Goal: Task Accomplishment & Management: Manage account settings

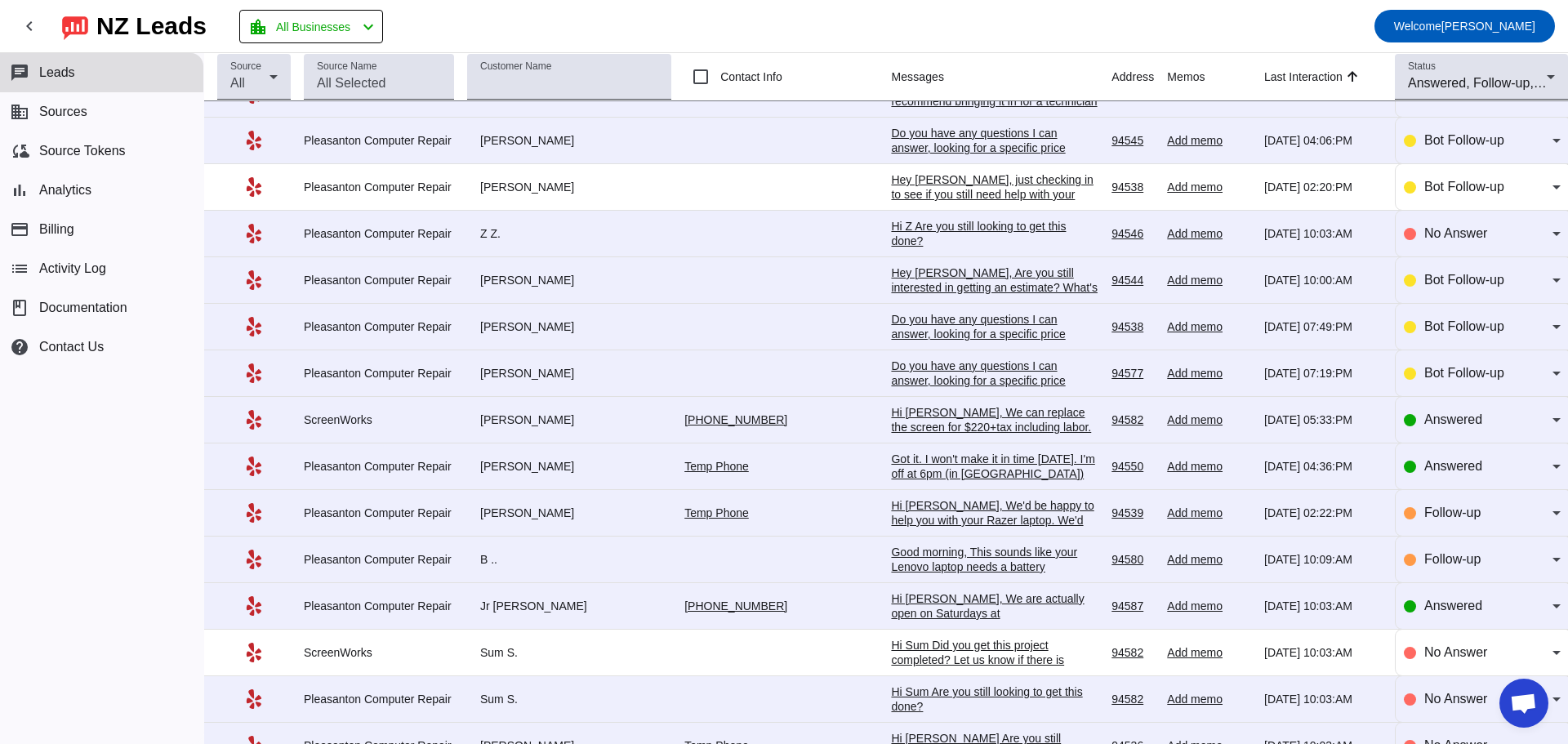
scroll to position [460, 0]
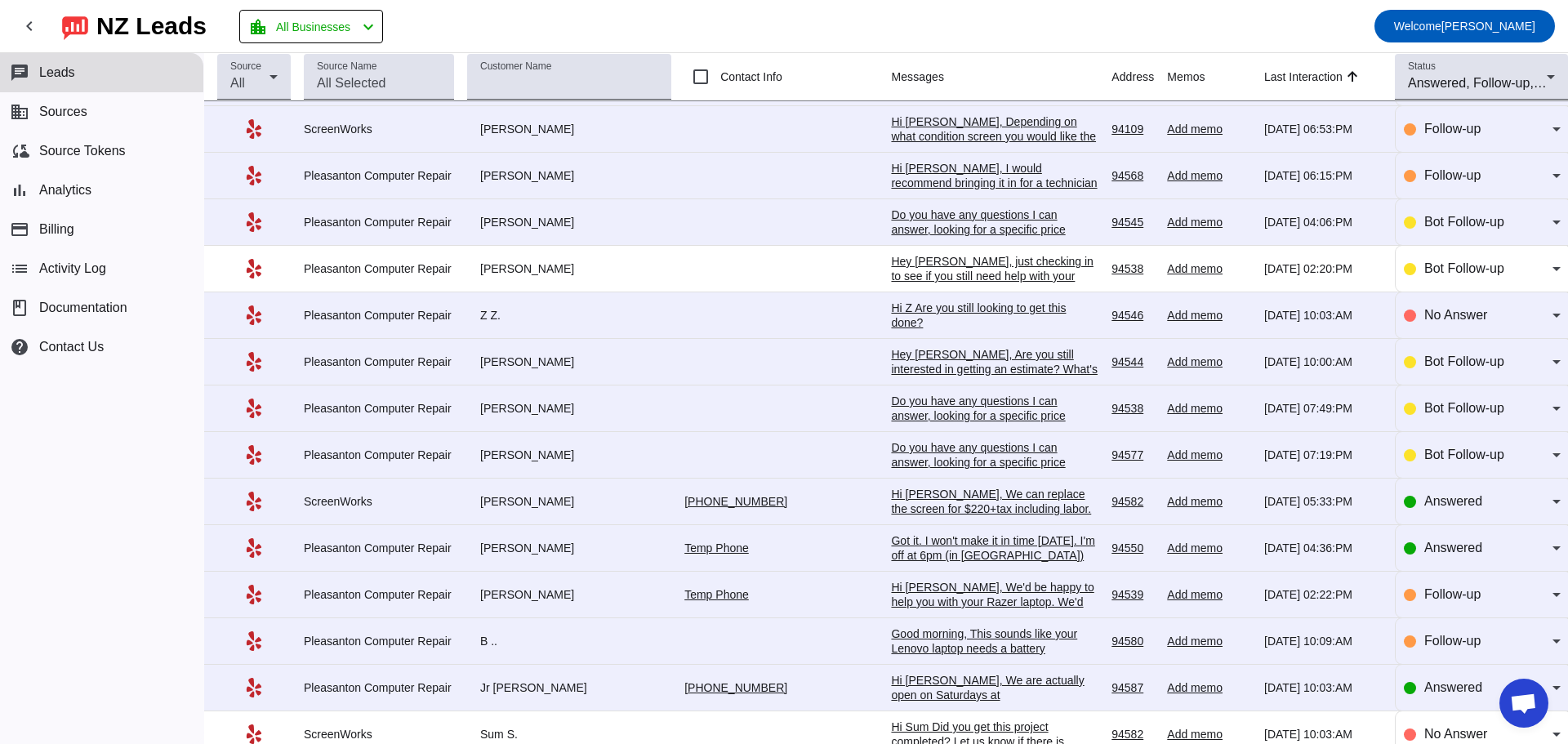
click at [891, 602] on div "Hi [PERSON_NAME], We'd be happy to help you with your Razer laptop. We'd have t…" at bounding box center [994, 712] width 207 height 265
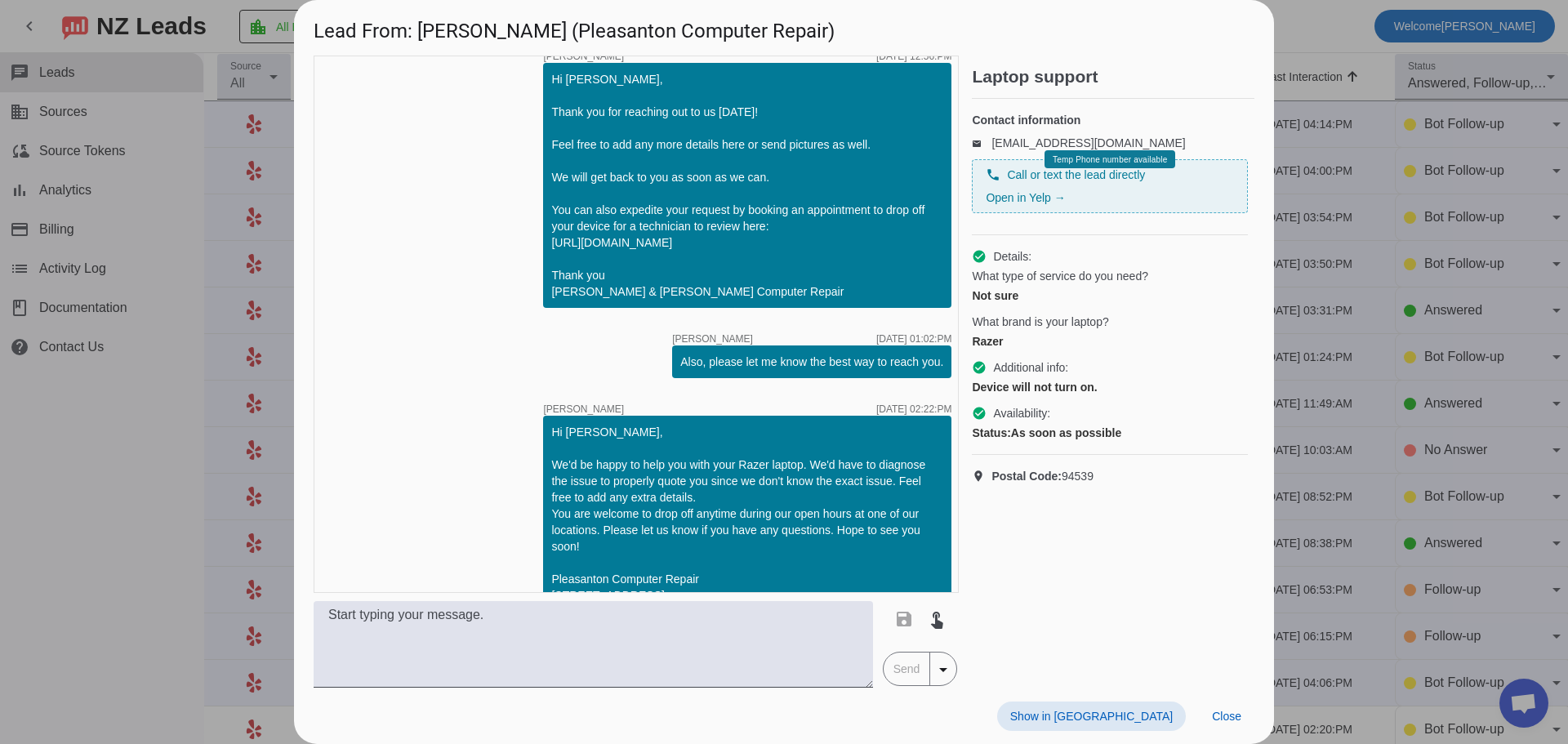
scroll to position [0, 0]
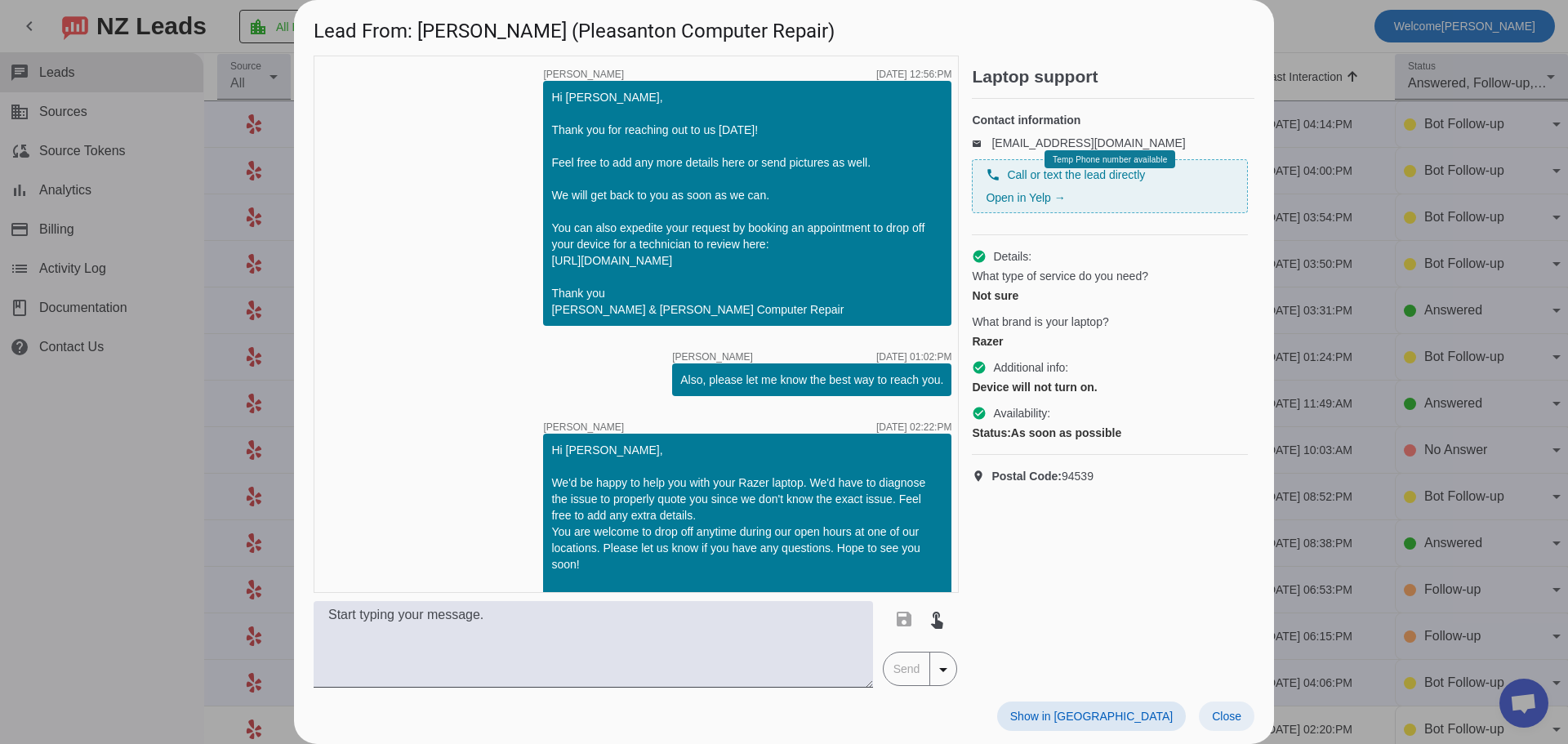
click at [1226, 713] on span "Close" at bounding box center [1227, 716] width 30 height 13
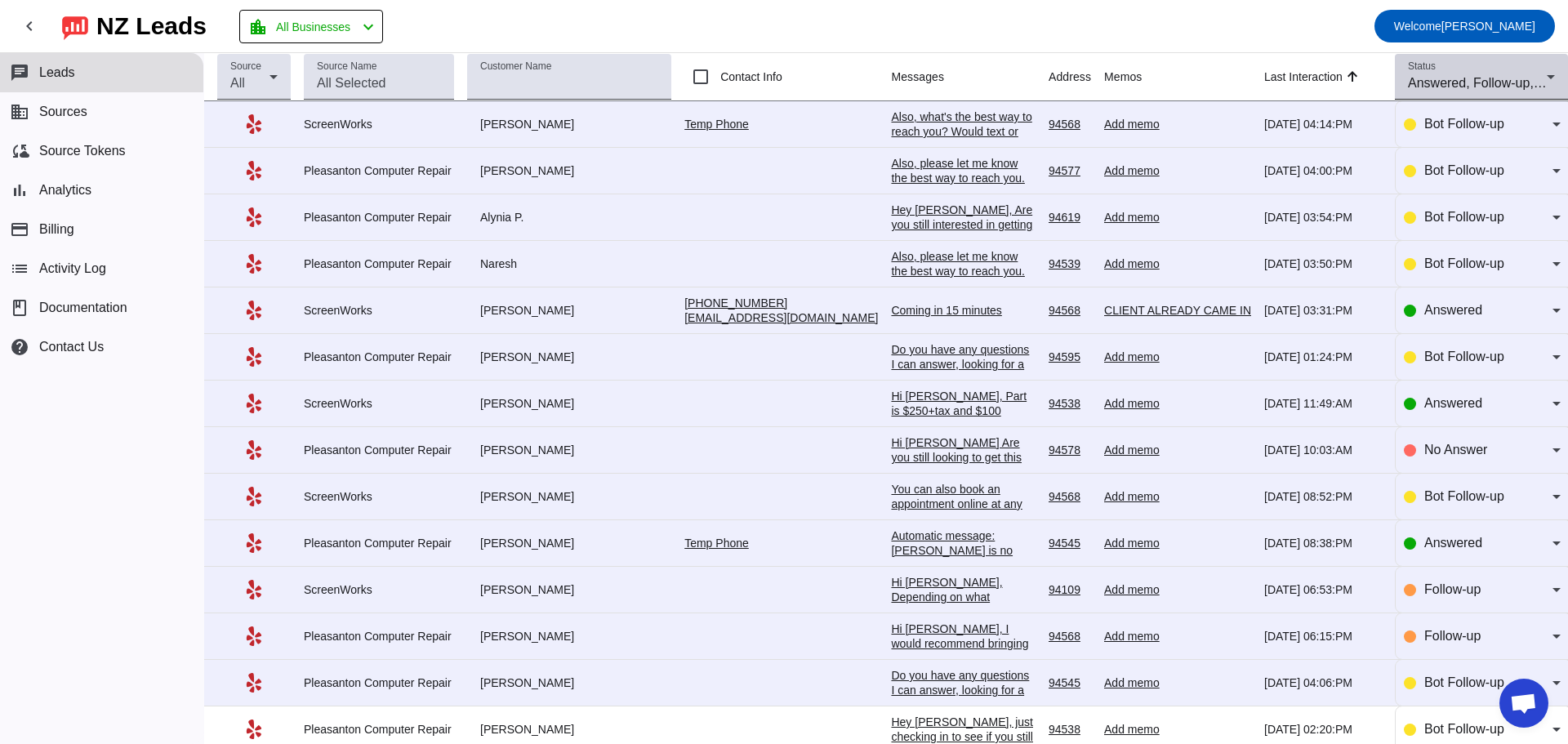
click at [1542, 73] on icon at bounding box center [1551, 77] width 20 height 20
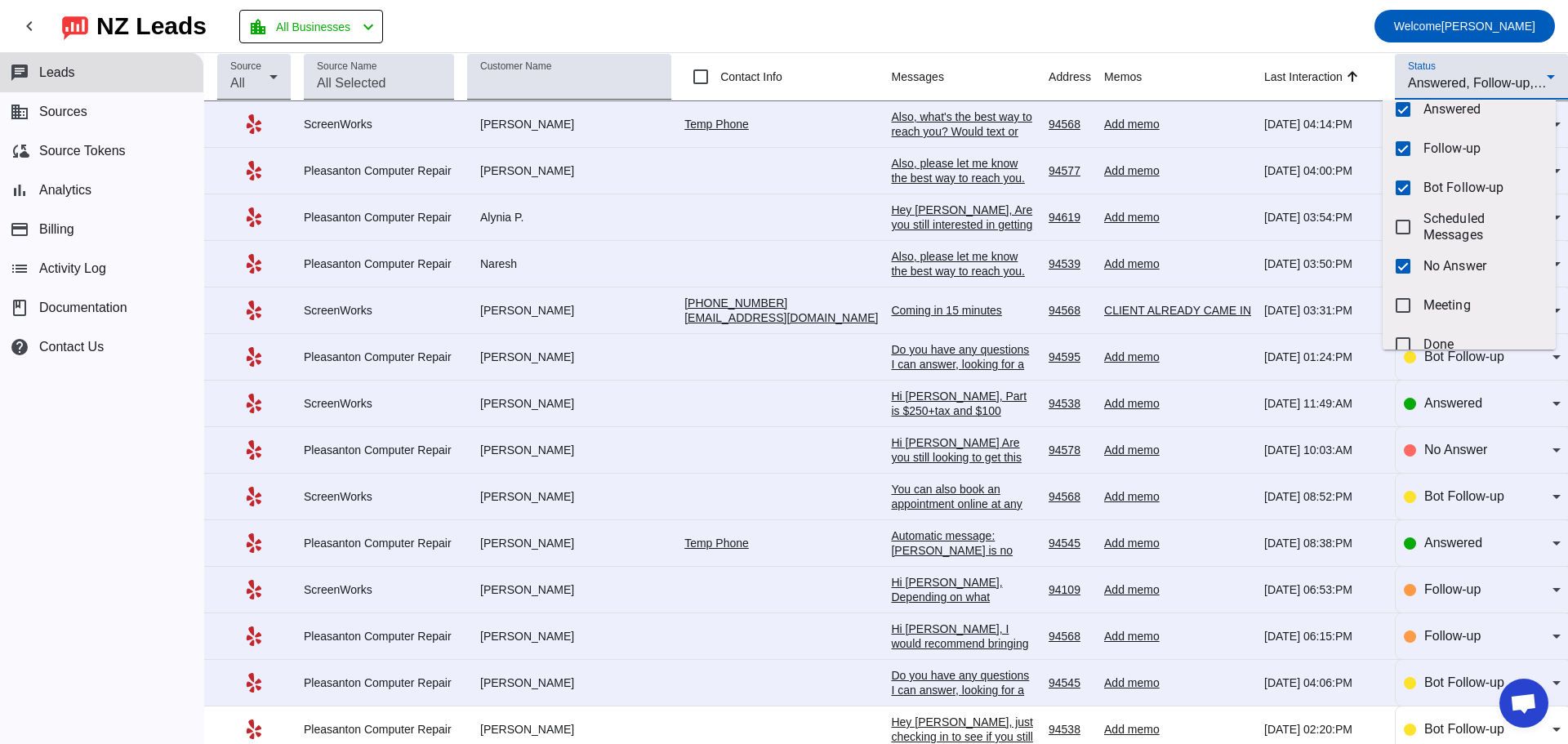
scroll to position [39, 0]
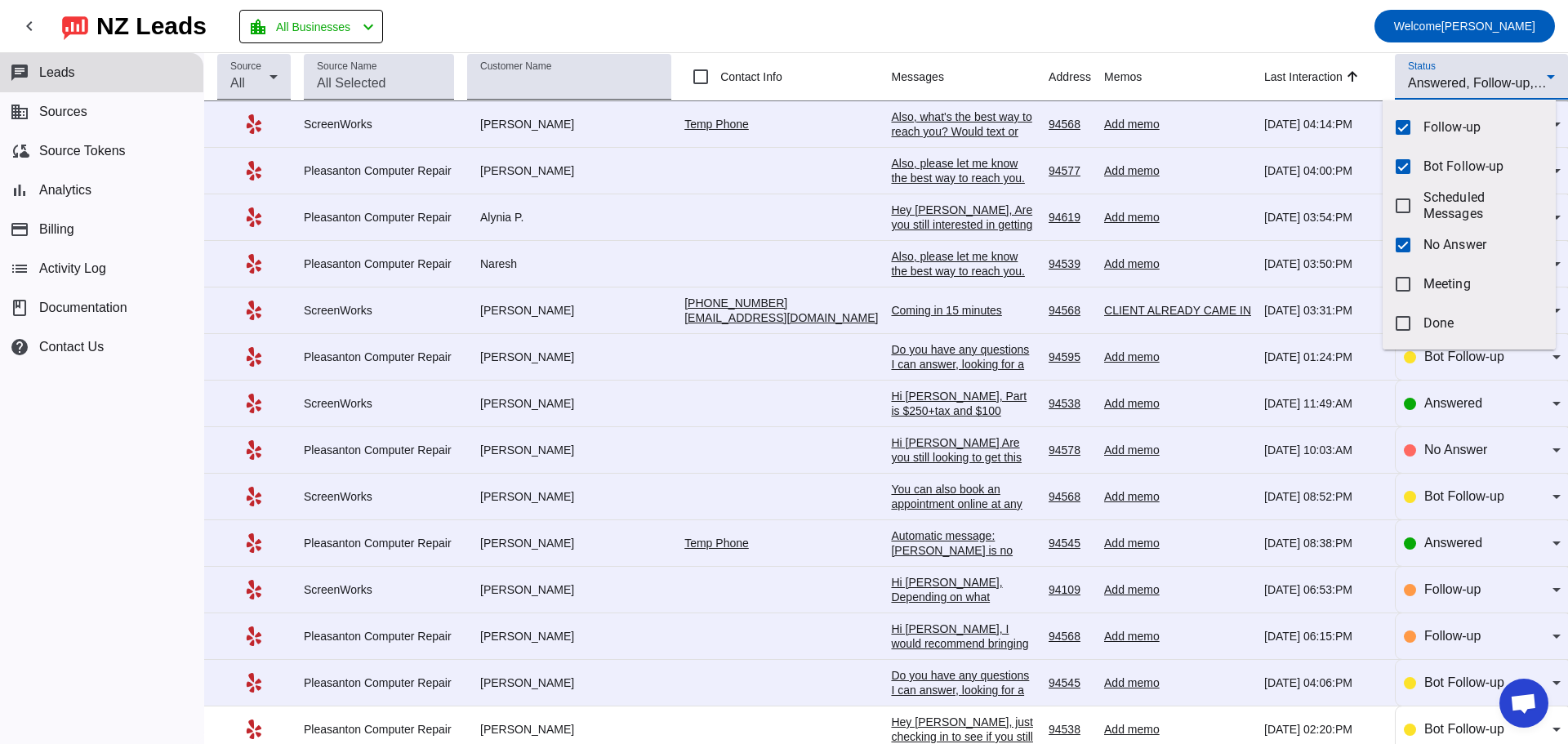
click at [1339, 37] on div at bounding box center [784, 372] width 1568 height 744
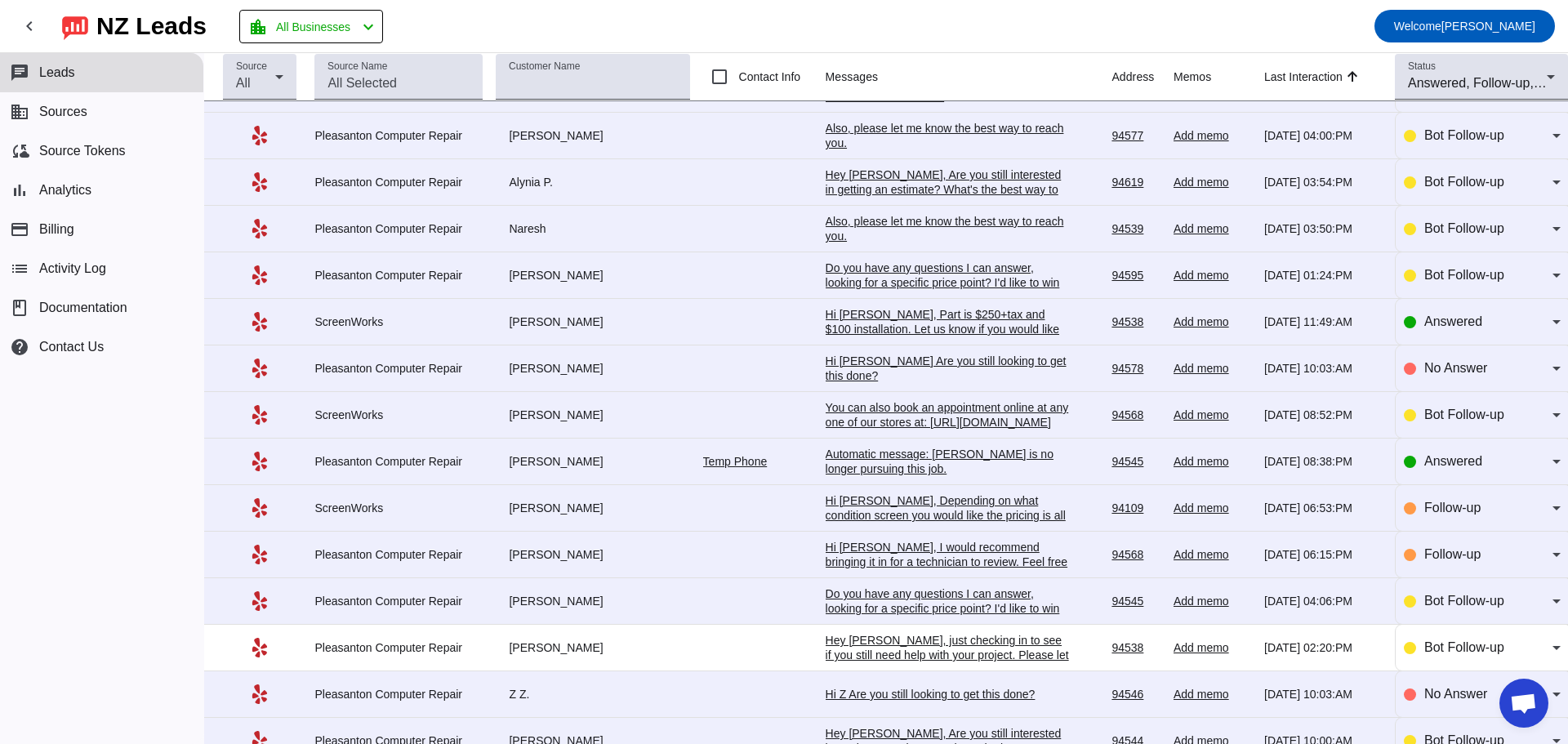
scroll to position [0, 0]
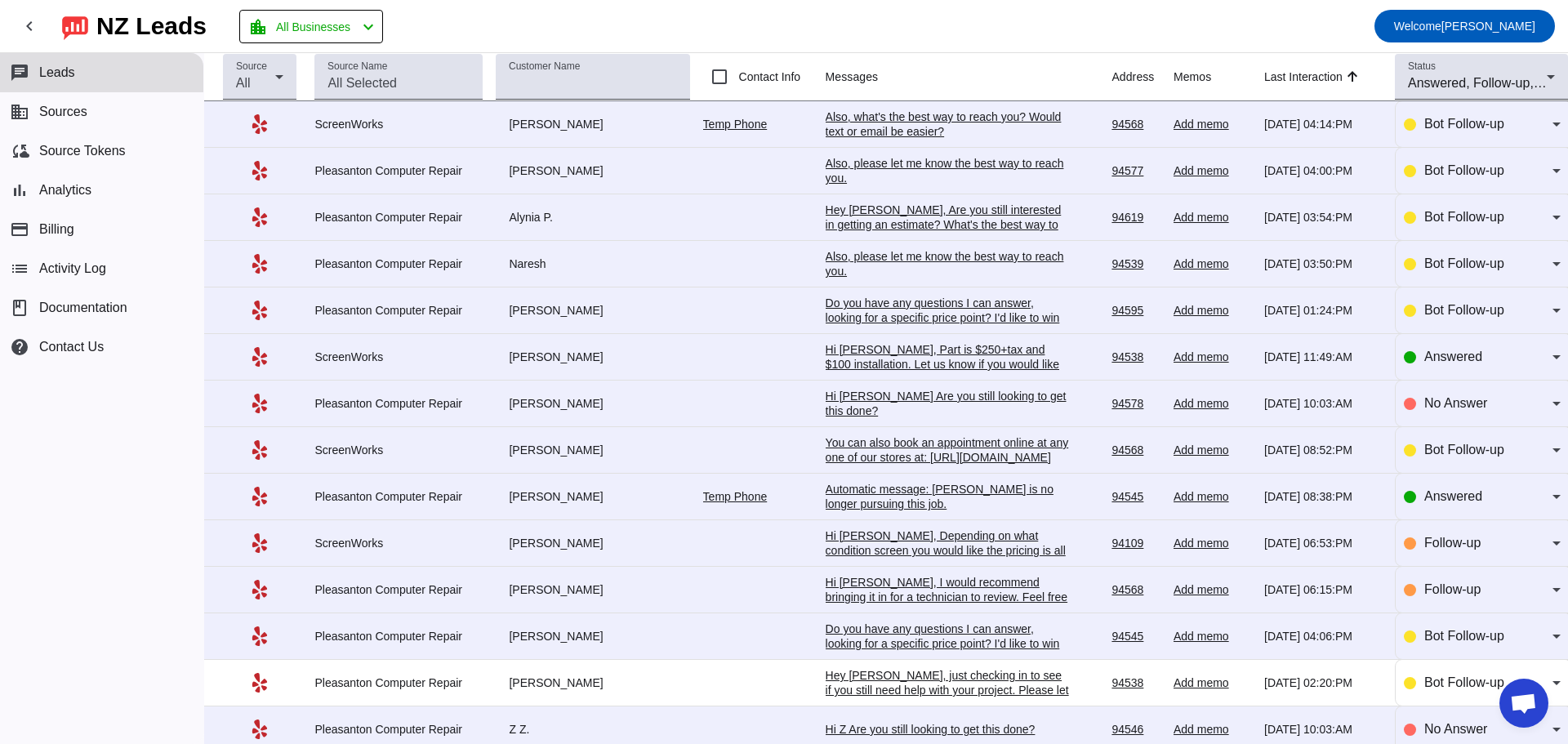
click at [947, 121] on div "Also, what's the best way to reach you? Would text or email be easier?​" at bounding box center [948, 125] width 245 height 30
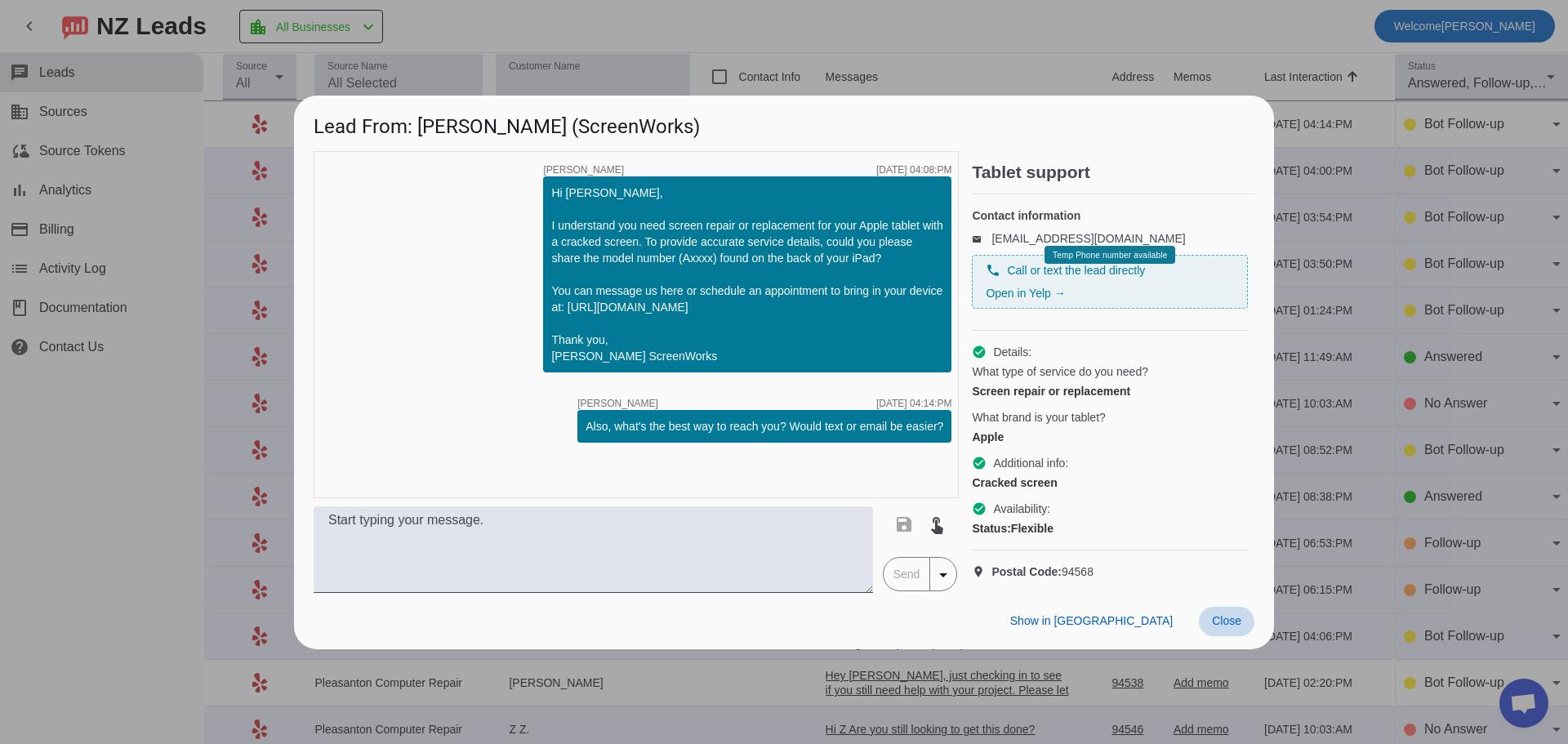
click at [1226, 627] on span "Close" at bounding box center [1227, 620] width 30 height 13
